Goal: Find specific page/section: Find specific page/section

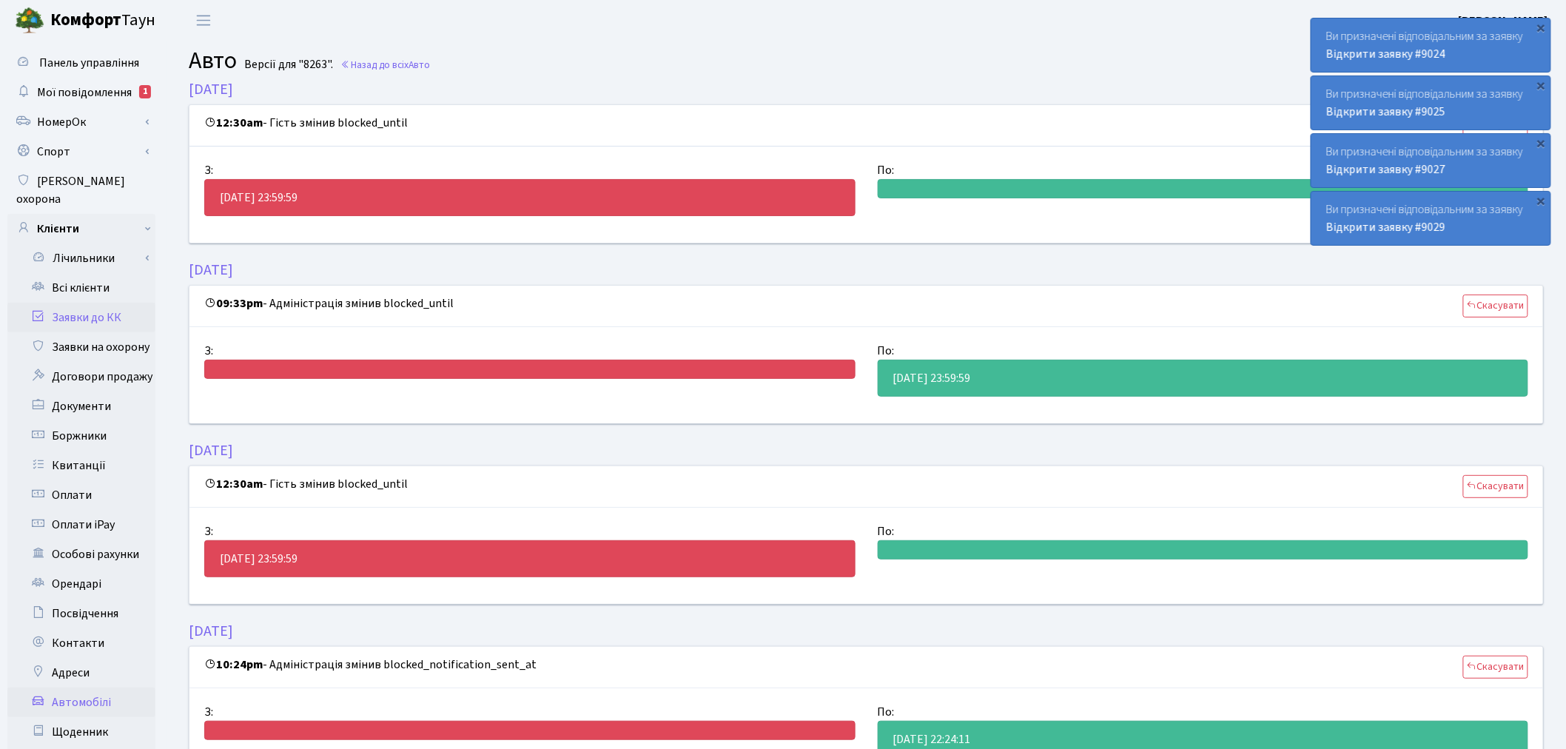
click at [130, 303] on link "Заявки до КК" at bounding box center [81, 318] width 148 height 30
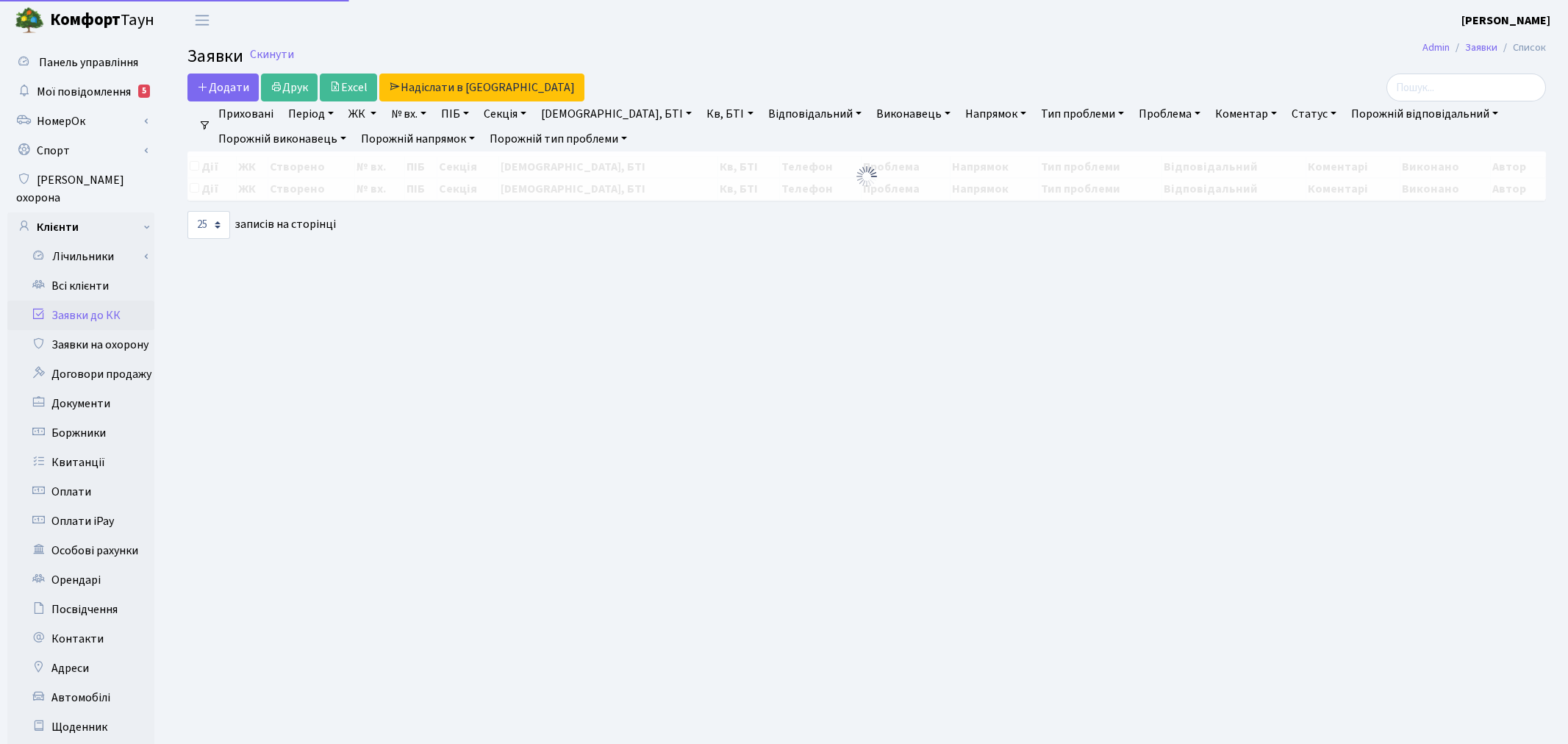
select select "25"
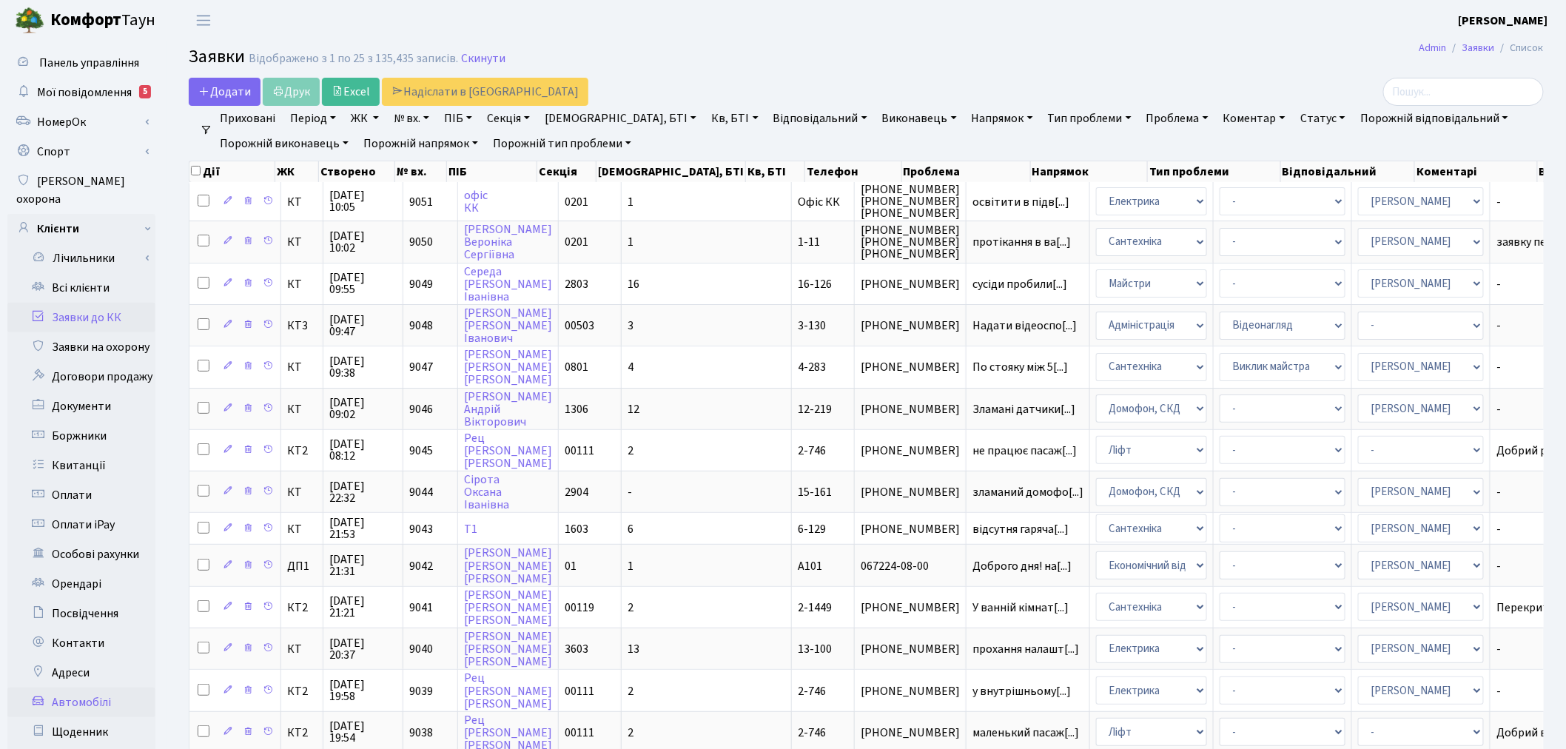
click at [92, 688] on link "Автомобілі" at bounding box center [81, 703] width 148 height 30
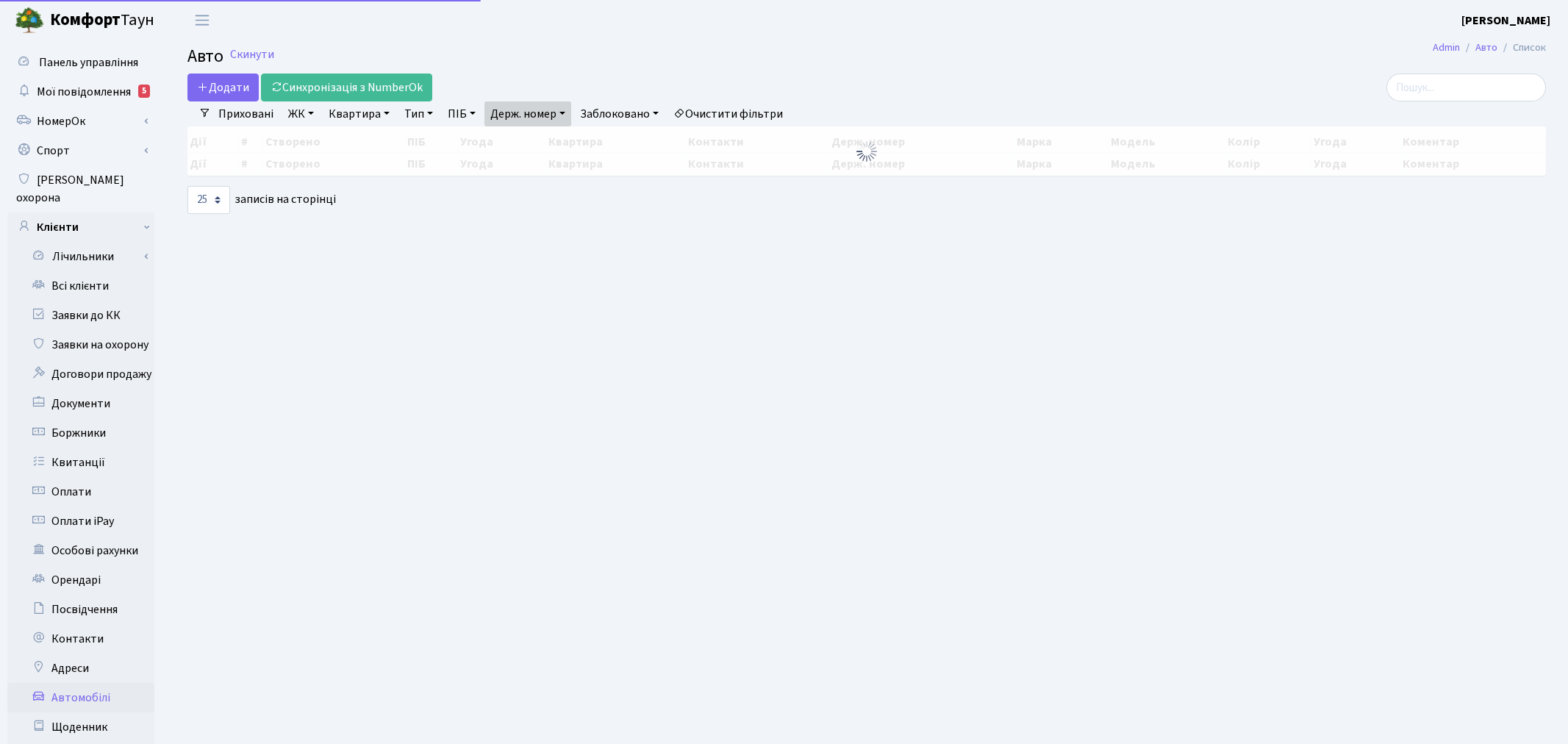
select select "25"
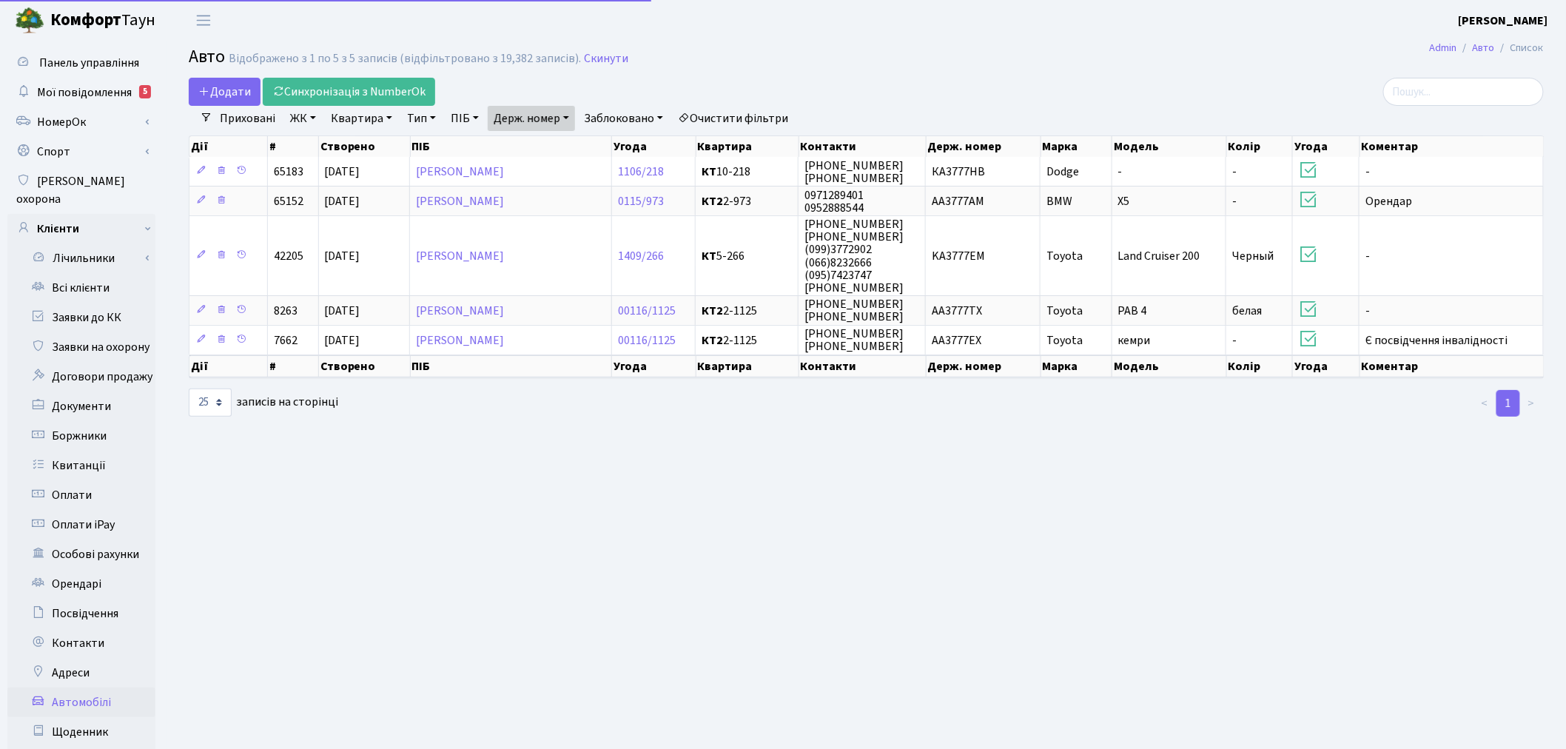
click at [537, 113] on link "Держ. номер" at bounding box center [531, 118] width 87 height 25
click at [556, 144] on input "3777" at bounding box center [532, 147] width 87 height 28
click at [553, 148] on input "3777" at bounding box center [532, 147] width 87 height 28
type input "7412"
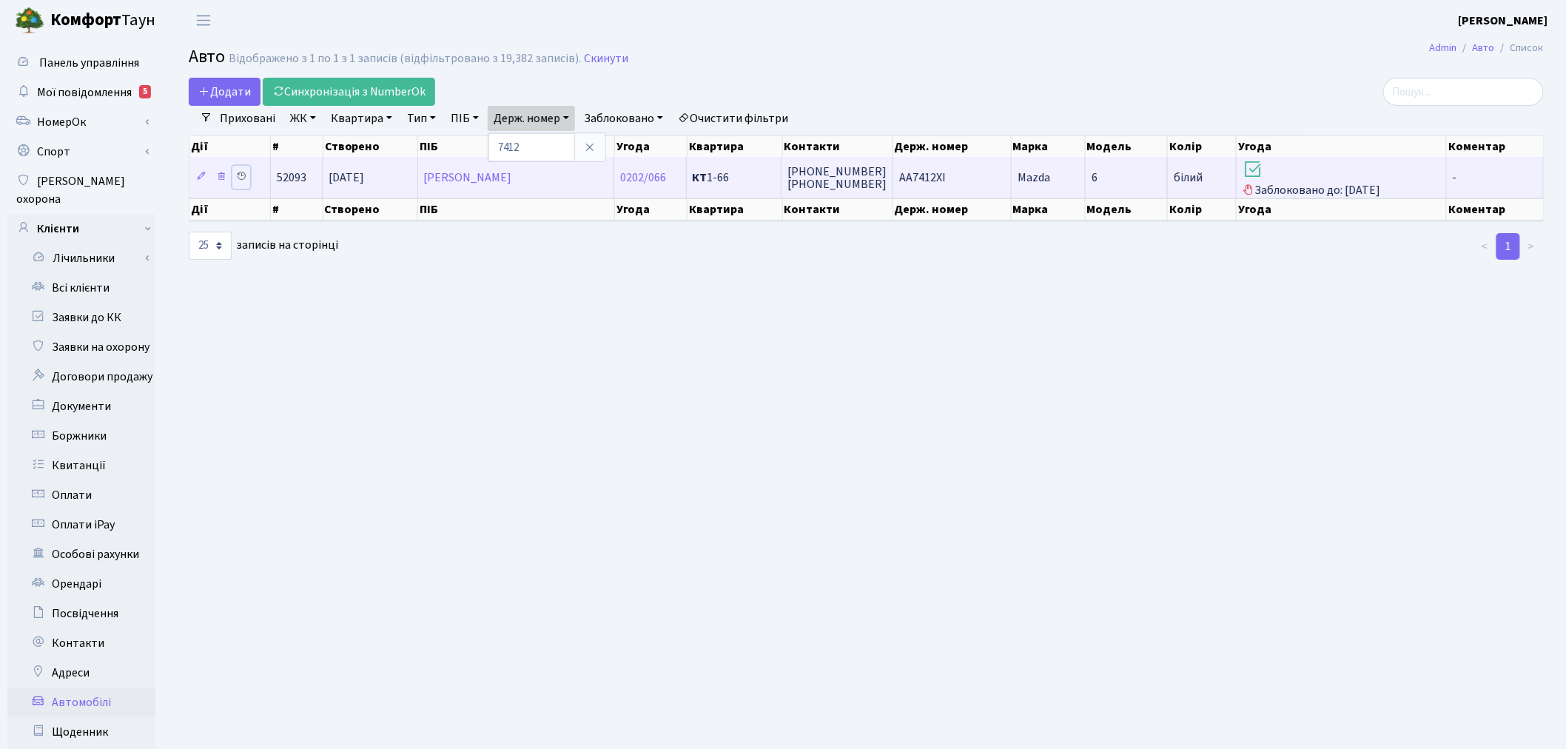
click at [245, 172] on icon at bounding box center [241, 176] width 10 height 10
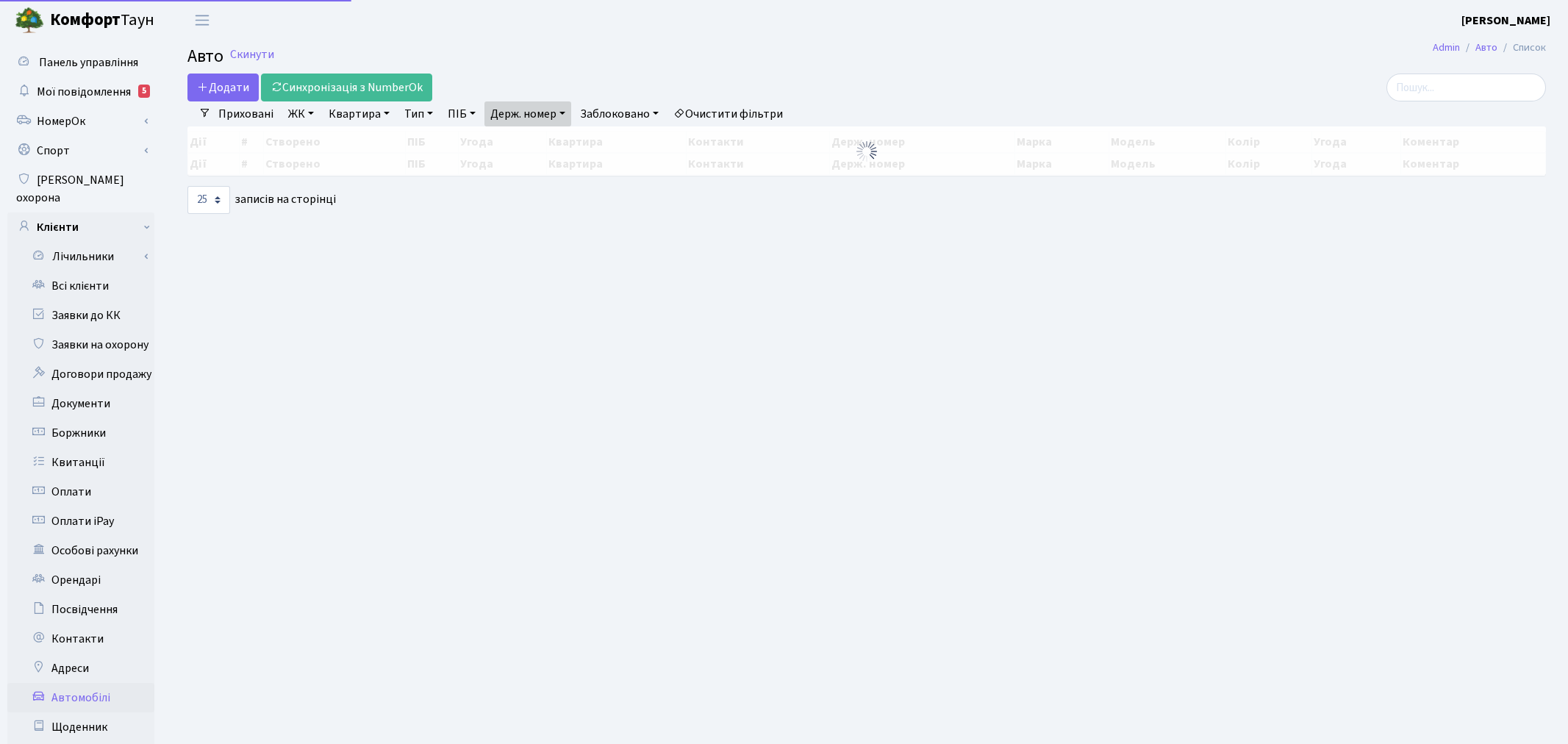
select select "25"
